Goal: Submit feedback/report problem

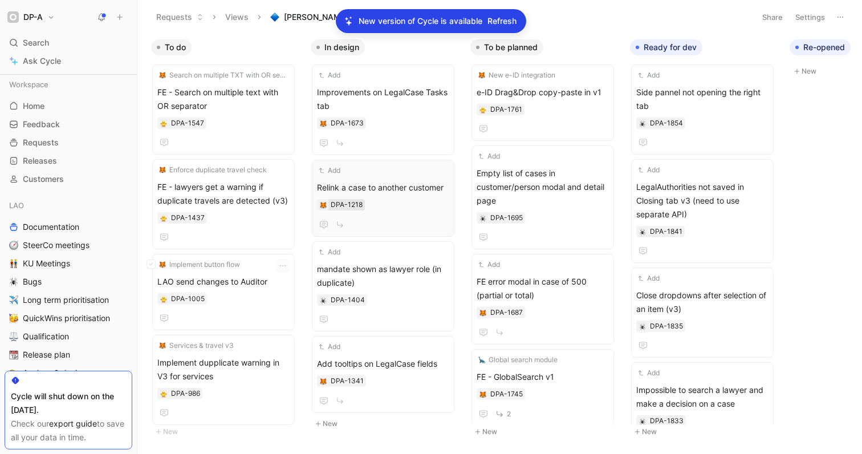
scroll to position [315, 0]
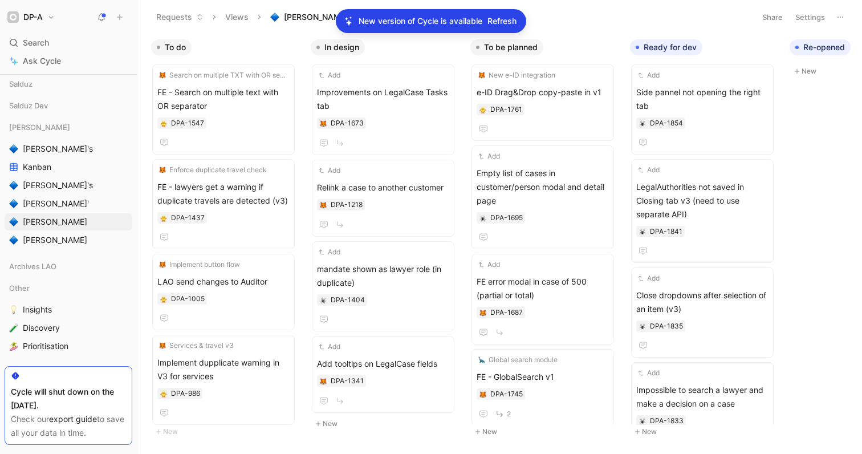
click at [578, 8] on div "Requests Views [PERSON_NAME]" at bounding box center [449, 16] width 599 height 19
click at [754, 48] on icon "button" at bounding box center [756, 47] width 7 height 7
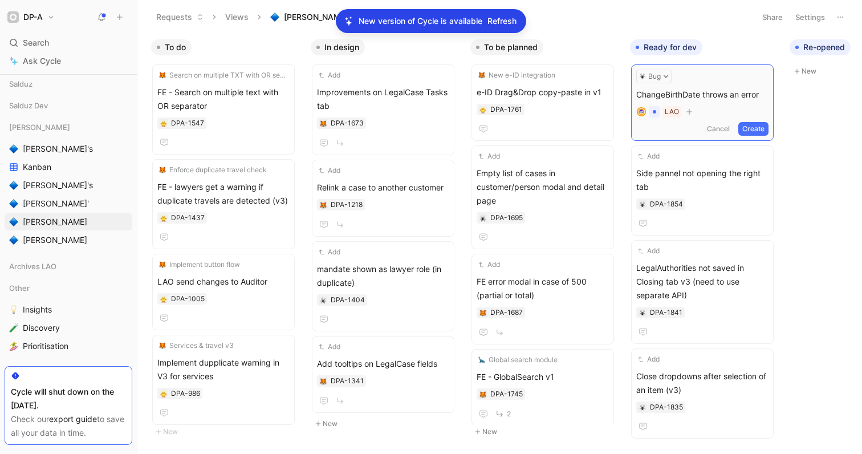
click at [763, 128] on button "Create" at bounding box center [753, 129] width 30 height 14
click at [714, 84] on div "Add ChangeBirthDate throws an error DPA-1855" at bounding box center [702, 103] width 132 height 66
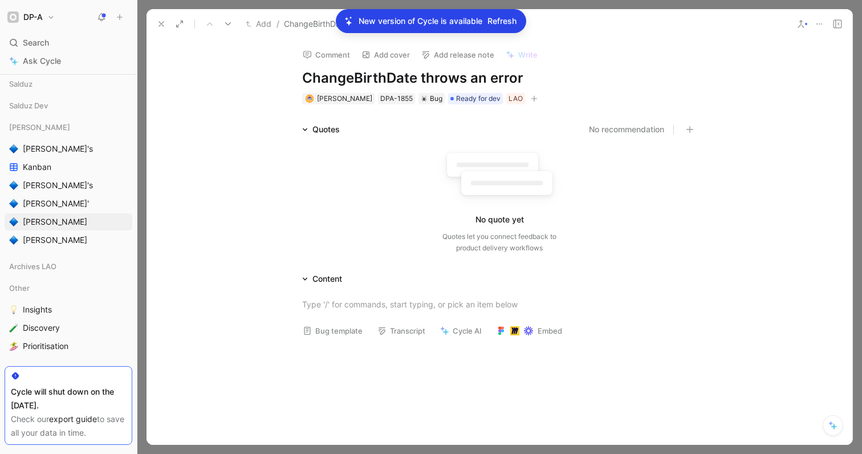
click at [328, 326] on button "Bug template" at bounding box center [333, 331] width 70 height 16
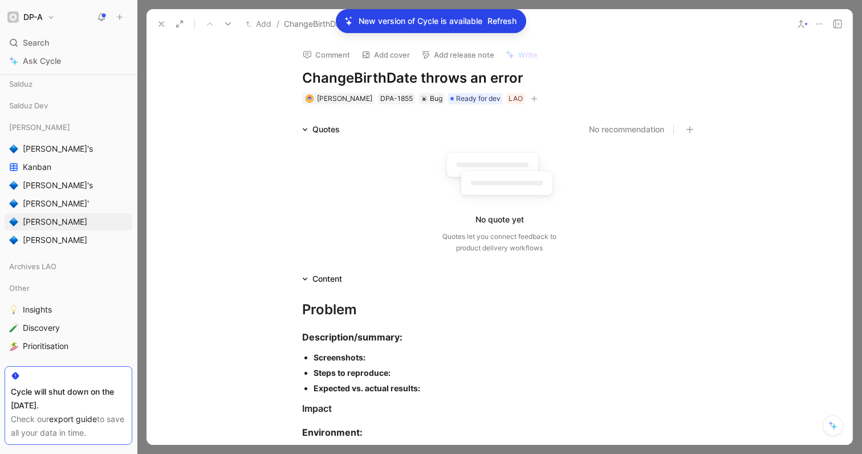
click at [377, 358] on div "Screenshots:" at bounding box center [505, 357] width 383 height 12
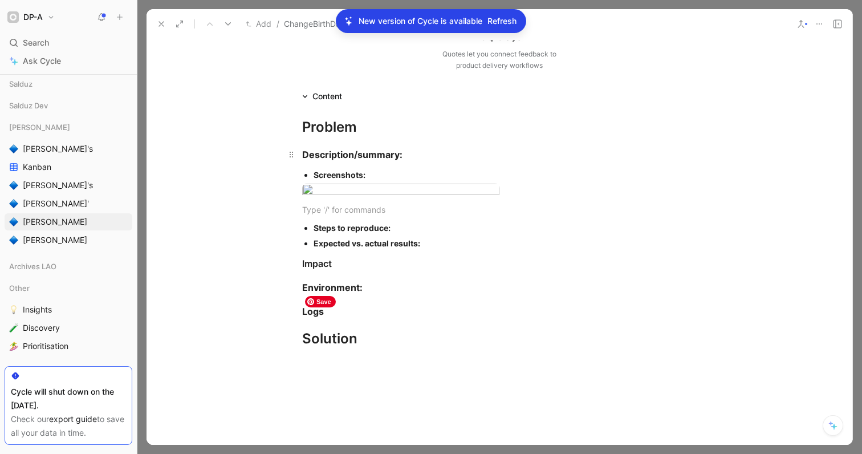
scroll to position [193, 0]
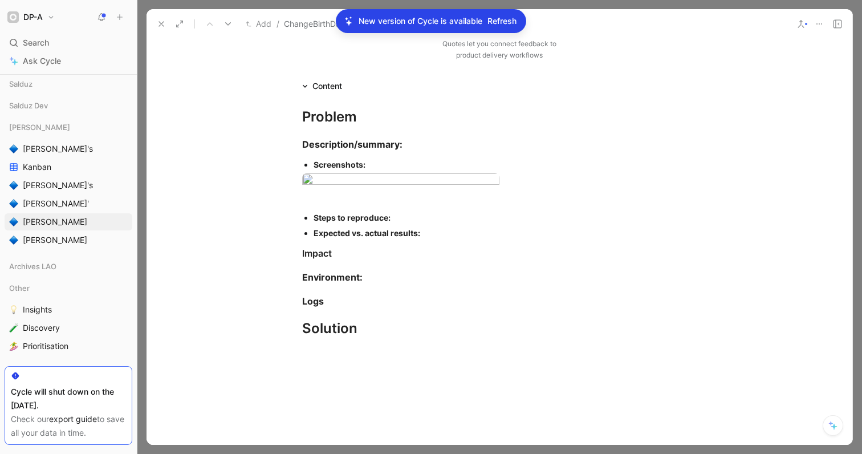
click at [394, 168] on div "Screenshots:" at bounding box center [505, 165] width 383 height 12
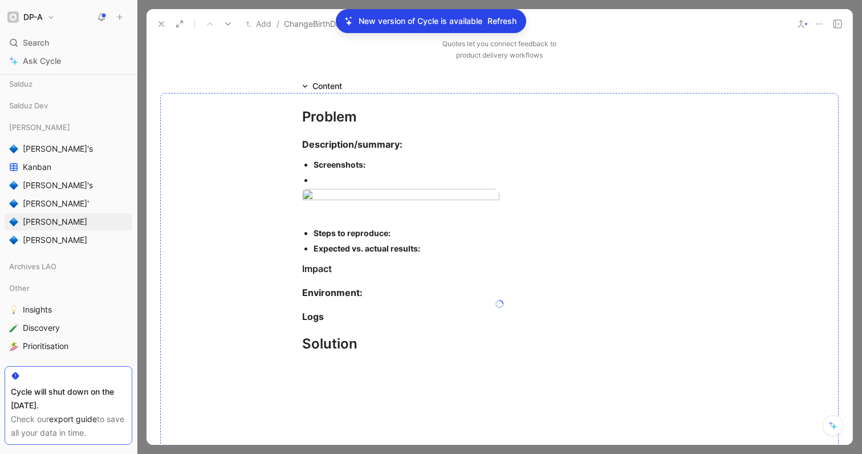
click at [332, 178] on div at bounding box center [499, 304] width 679 height 422
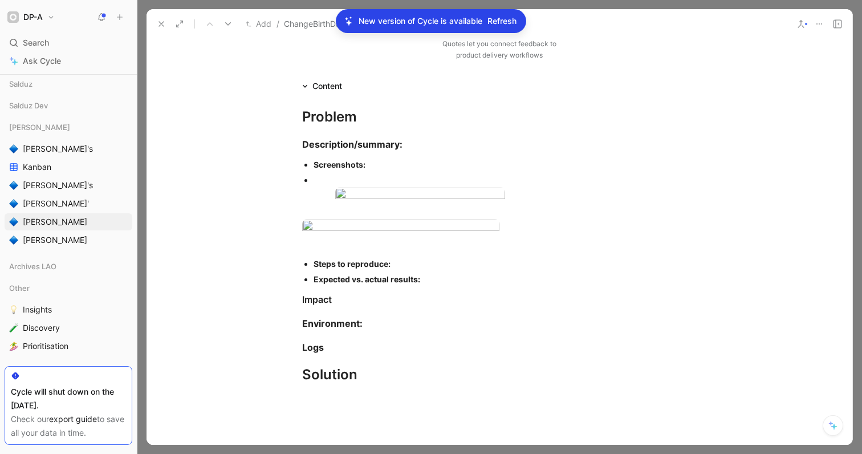
click at [319, 181] on div at bounding box center [505, 180] width 383 height 12
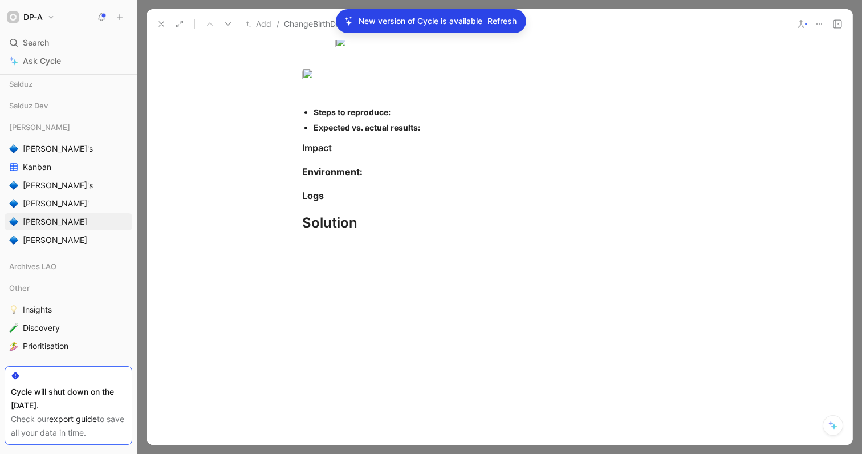
scroll to position [0, 0]
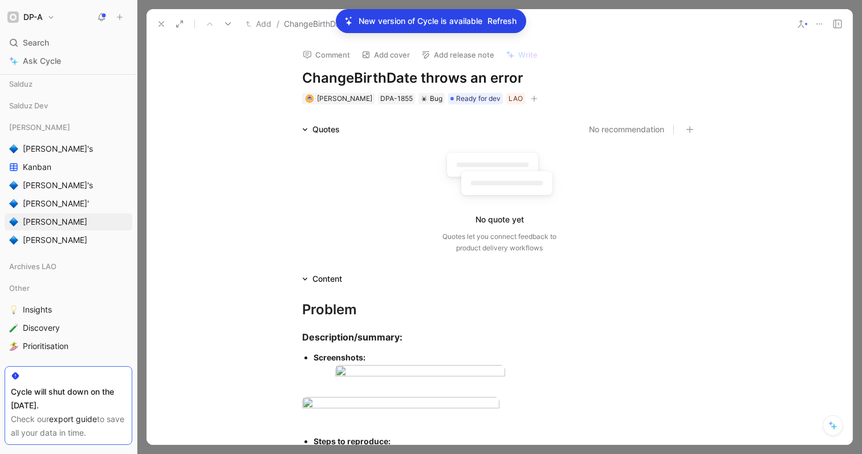
click at [163, 22] on use at bounding box center [161, 24] width 5 height 5
